Goal: Find specific page/section: Find specific page/section

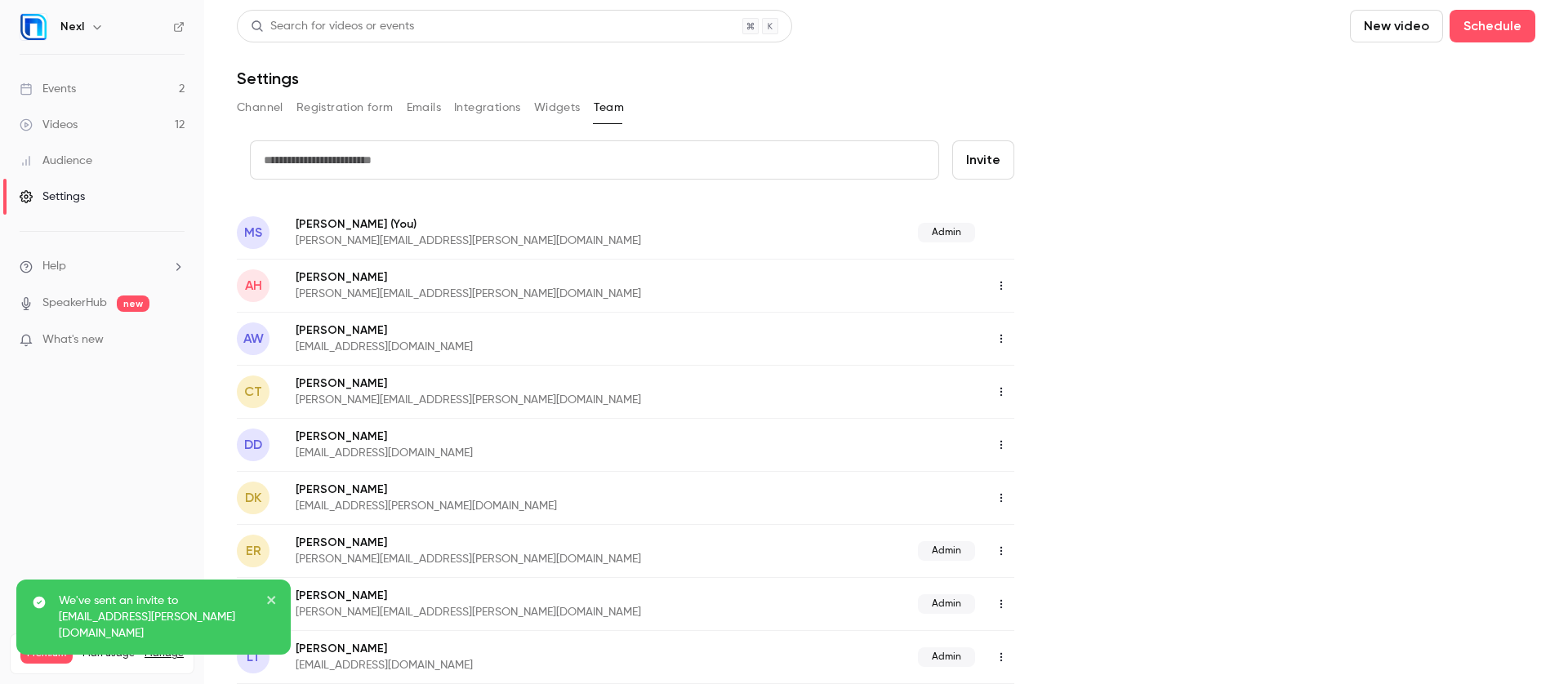
scroll to position [69, 0]
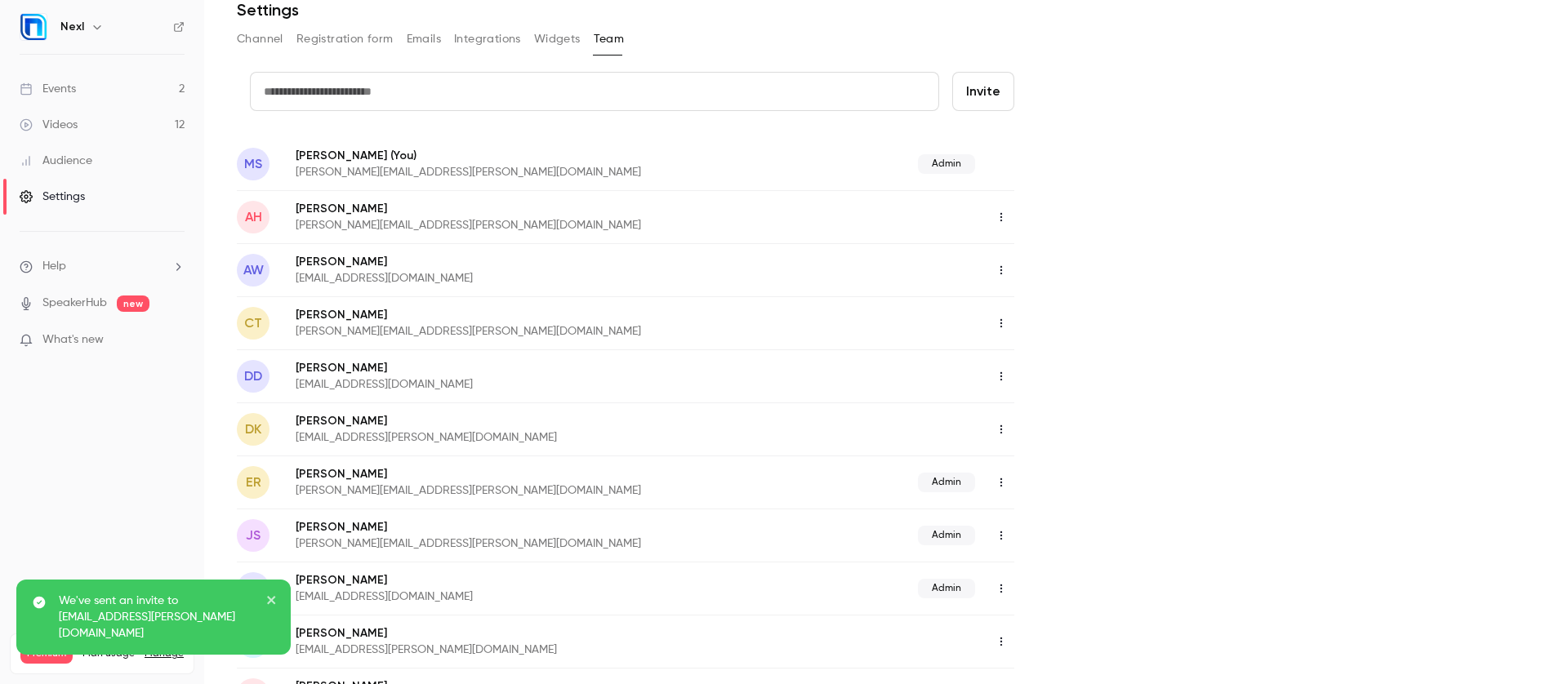
click at [90, 98] on link "Events 2" at bounding box center [102, 89] width 205 height 36
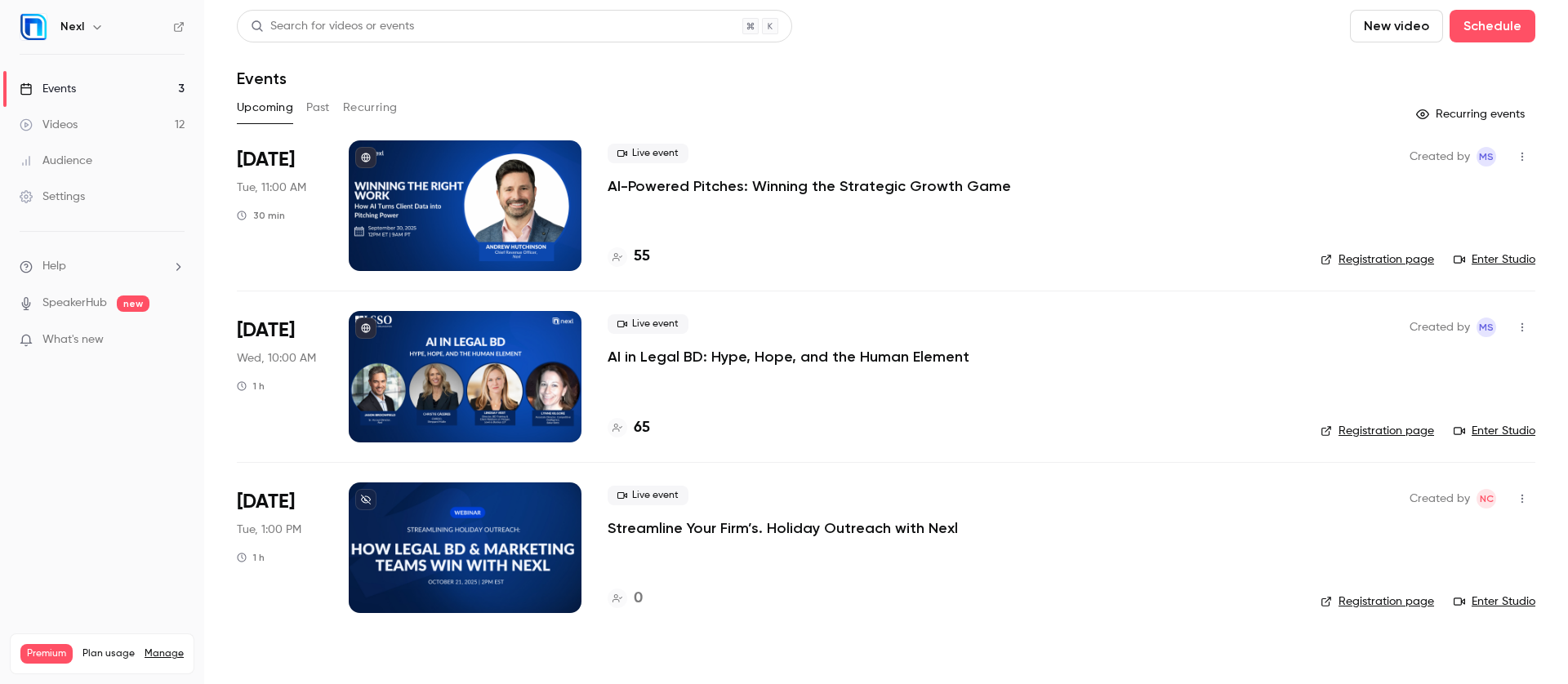
click at [71, 199] on div "Settings" at bounding box center [52, 196] width 65 height 16
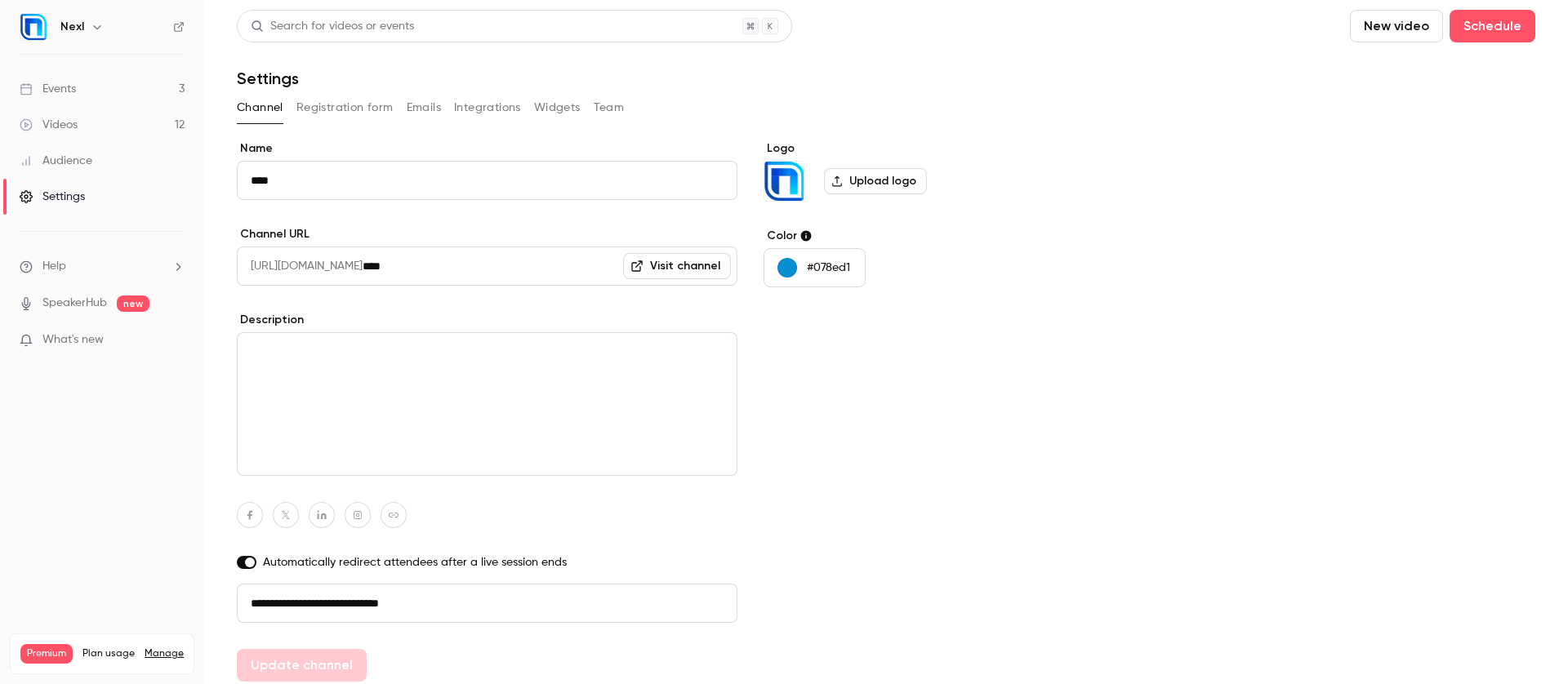
click at [128, 91] on link "Events 3" at bounding box center [102, 89] width 205 height 36
